Goal: Complete application form

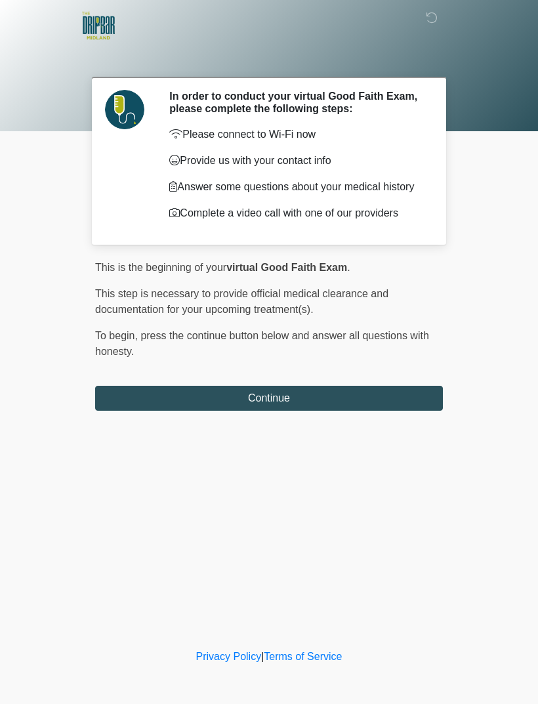
click at [380, 405] on button "Continue" at bounding box center [269, 398] width 348 height 25
click at [393, 408] on button "Continue" at bounding box center [269, 398] width 348 height 25
click at [387, 398] on button "Continue" at bounding box center [269, 398] width 348 height 25
click at [393, 398] on button "Continue" at bounding box center [269, 398] width 348 height 25
click at [395, 398] on button "Continue" at bounding box center [269, 398] width 348 height 25
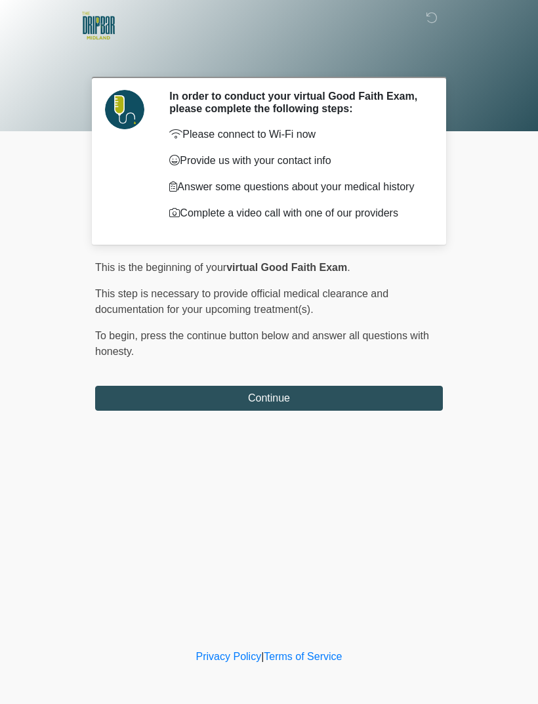
click at [391, 407] on button "Continue" at bounding box center [269, 398] width 348 height 25
click at [402, 408] on button "Continue" at bounding box center [269, 398] width 348 height 25
